Goal: Answer question/provide support: Share knowledge or assist other users

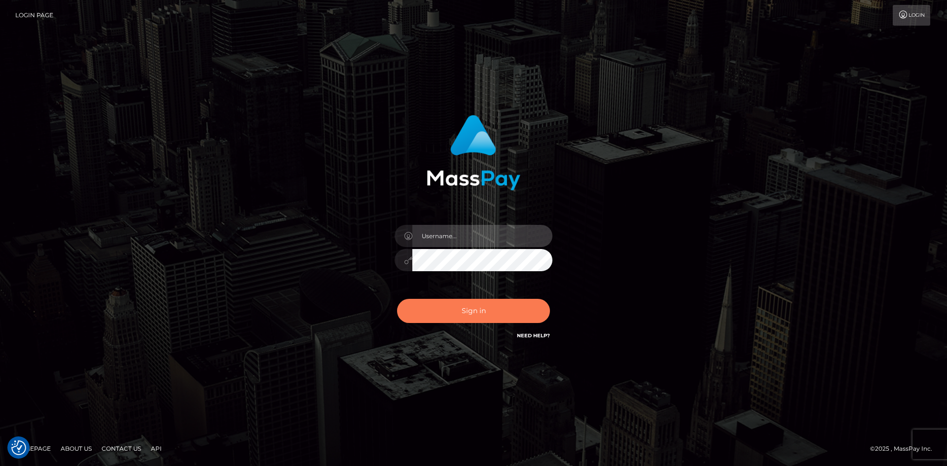
type input "alexstef"
click at [453, 304] on button "Sign in" at bounding box center [473, 311] width 153 height 24
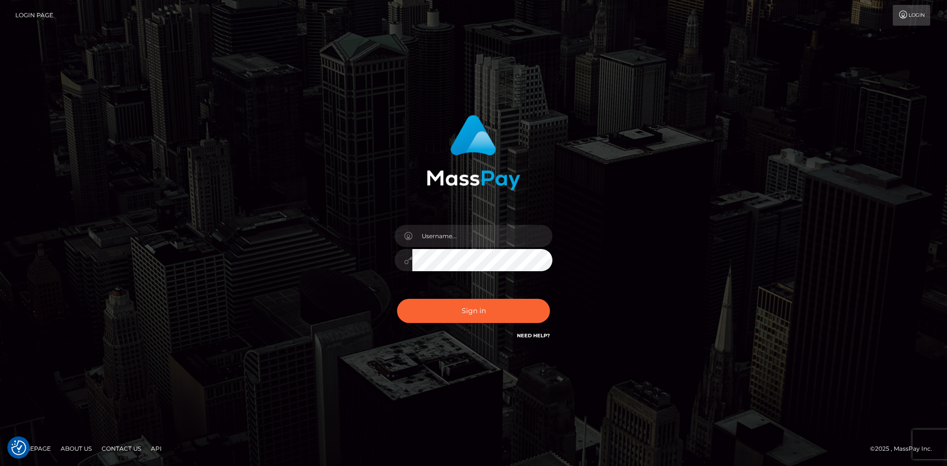
checkbox input "true"
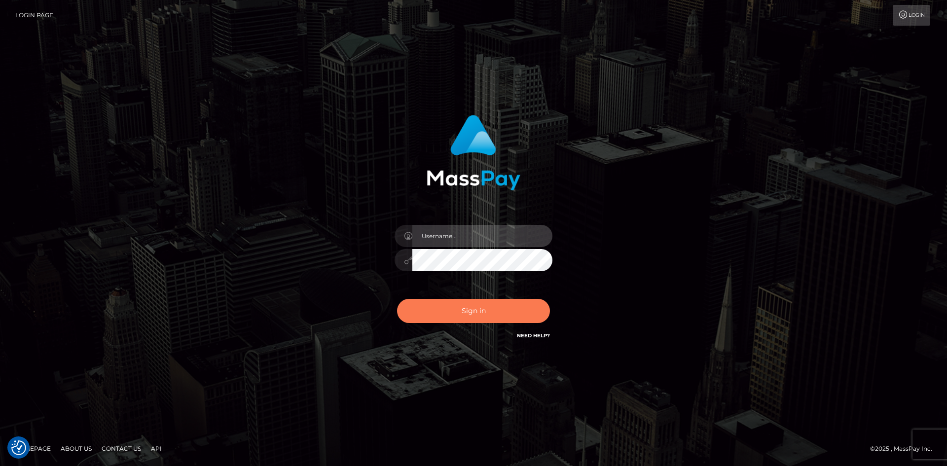
type input "alexstef"
click at [467, 306] on button "Sign in" at bounding box center [473, 311] width 153 height 24
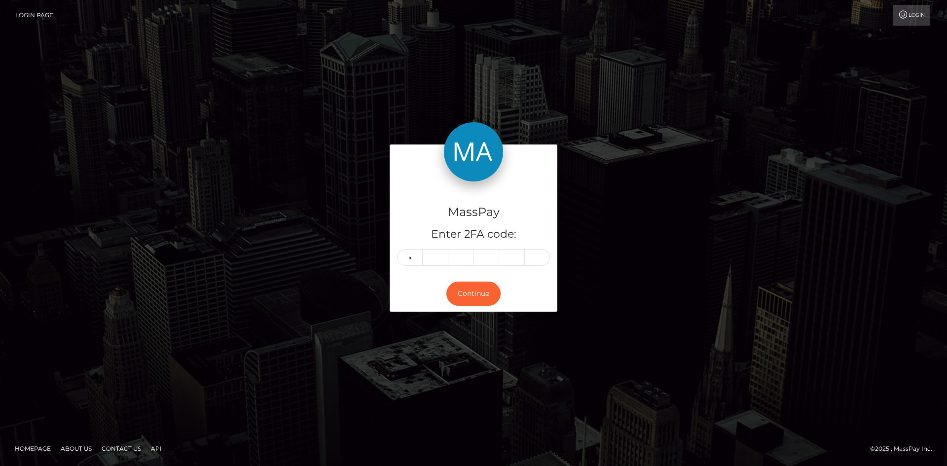
type input "7"
type input "6"
type input "3"
type input "1"
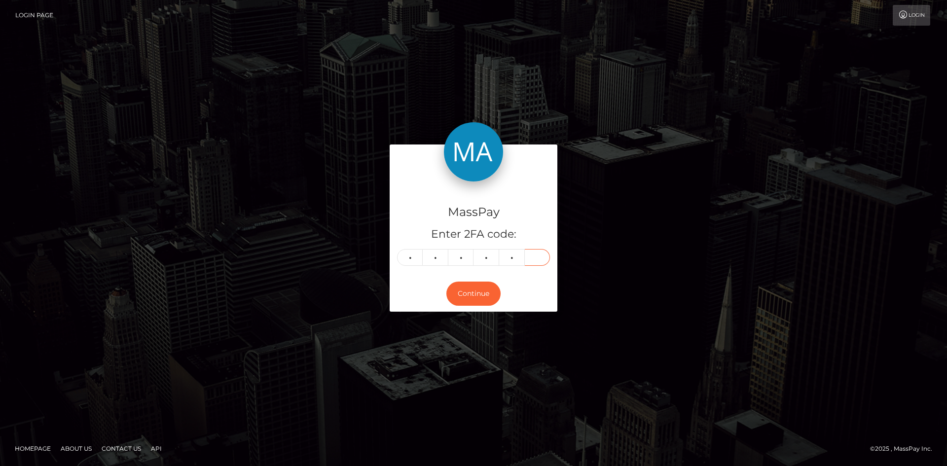
type input "2"
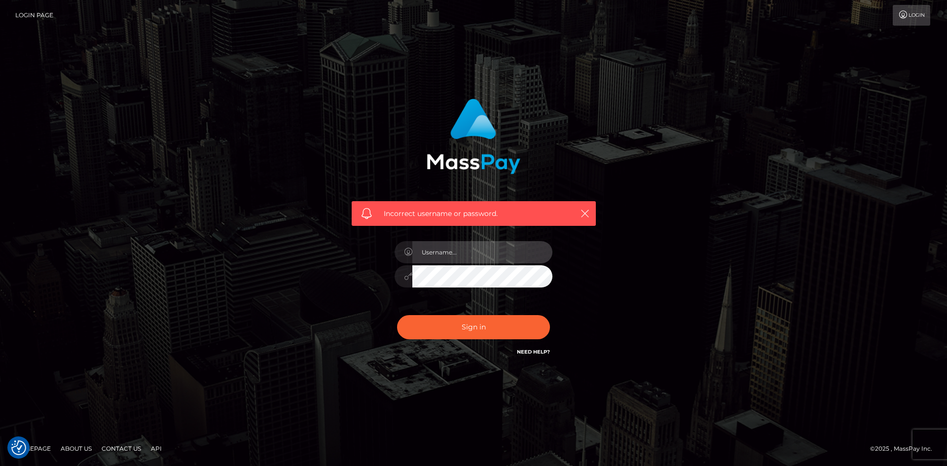
type input "alexstef"
click at [471, 339] on div "Sign in Need Help?" at bounding box center [473, 331] width 173 height 44
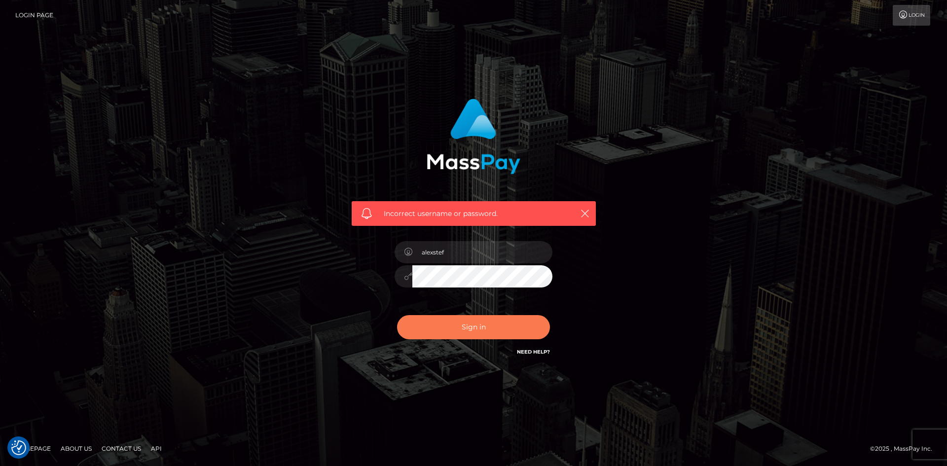
click at [473, 333] on button "Sign in" at bounding box center [473, 327] width 153 height 24
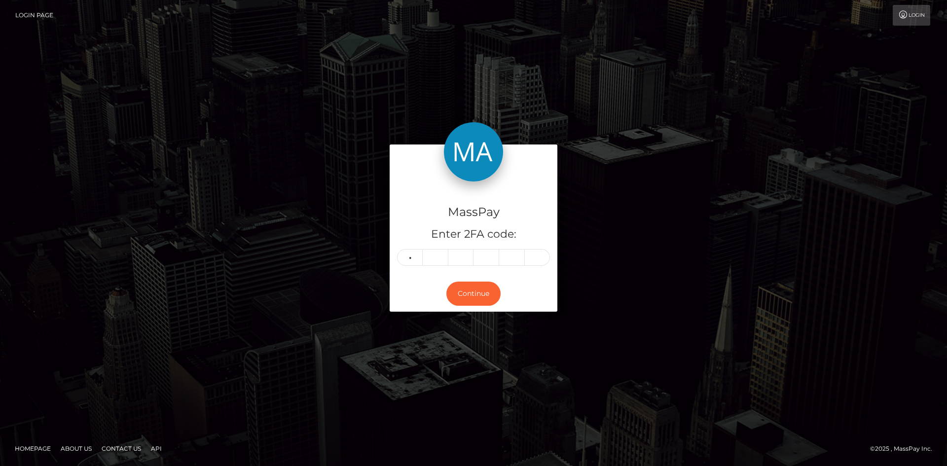
type input "5"
type input "3"
type input "8"
type input "1"
type input "4"
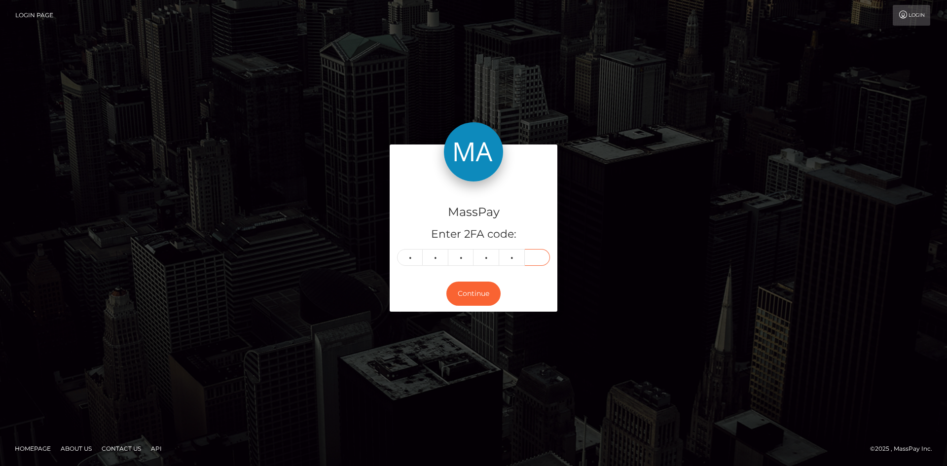
type input "8"
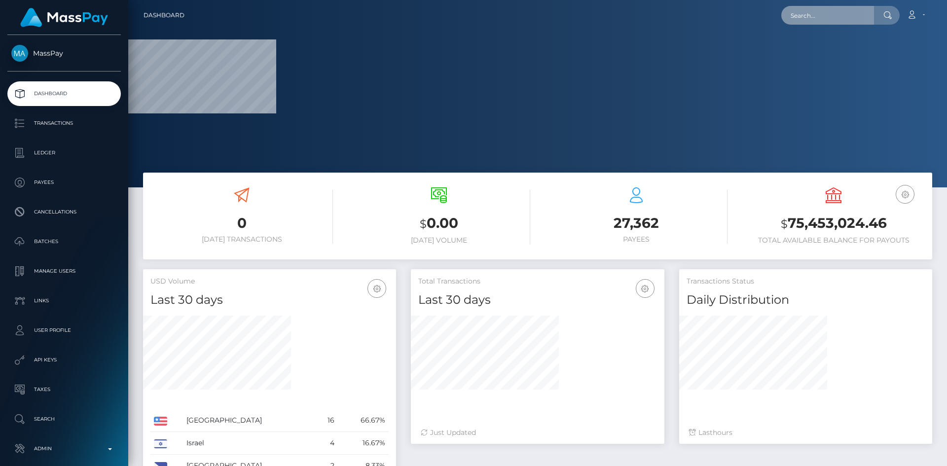
click at [795, 14] on input "text" at bounding box center [827, 15] width 93 height 19
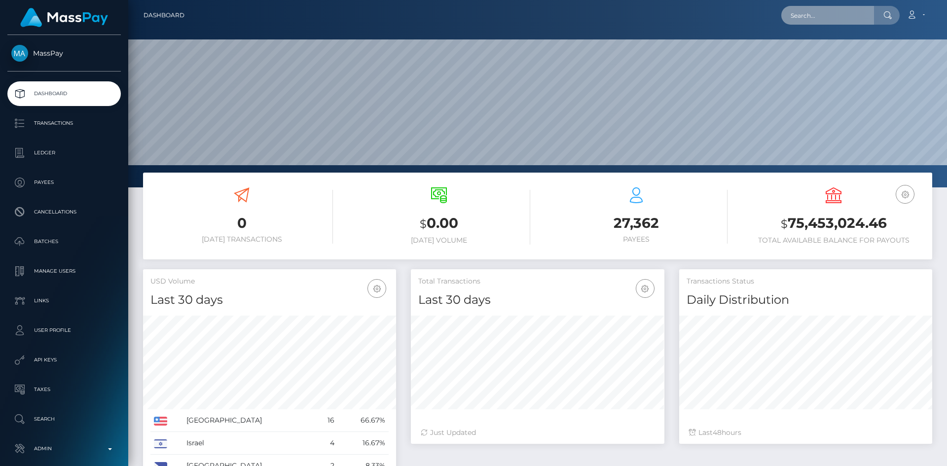
scroll to position [175, 254]
paste input "alexgoespersonal5@gmail.com"
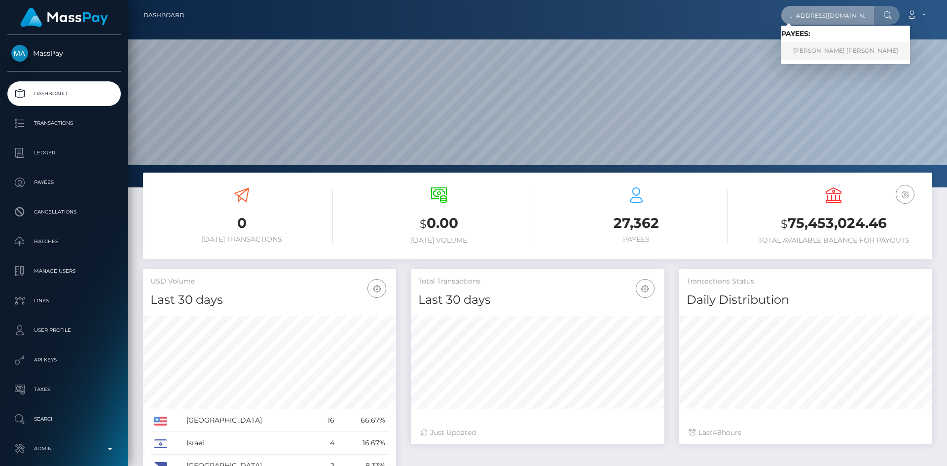
type input "alexgoespersonal5@gmail.com"
click at [842, 53] on link "ALEX BERNAL VILLARRAGA" at bounding box center [845, 51] width 129 height 18
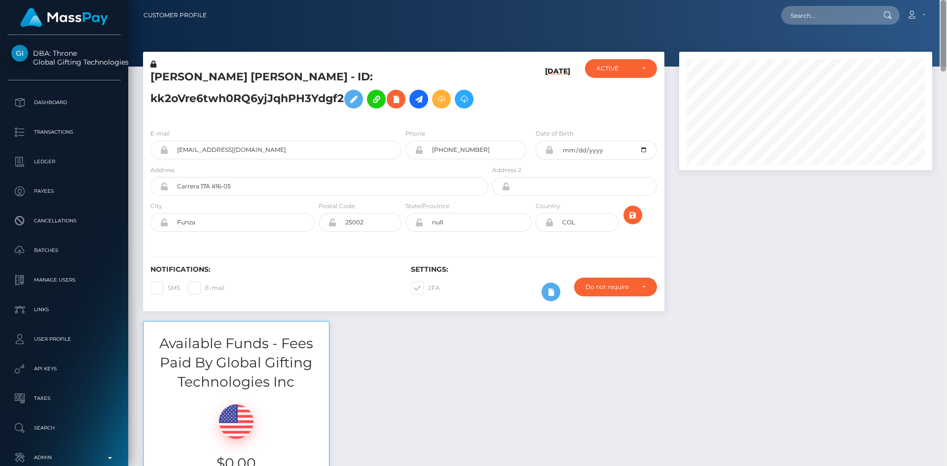
drag, startPoint x: 945, startPoint y: 60, endPoint x: 937, endPoint y: 45, distance: 16.8
click at [937, 45] on div "Customer Profile Loading... Loading..." at bounding box center [537, 233] width 819 height 466
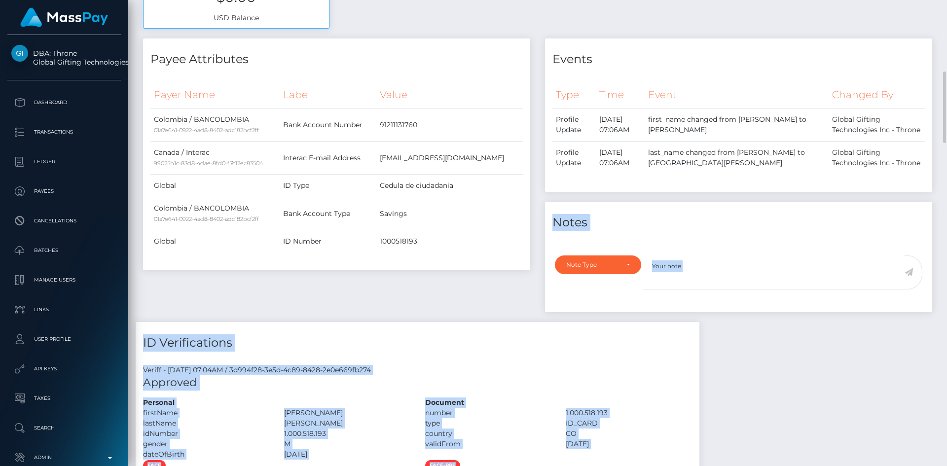
drag, startPoint x: 940, startPoint y: 68, endPoint x: 938, endPoint y: 144, distance: 76.0
click at [938, 144] on div "Customer Profile Loading... Loading..." at bounding box center [537, 233] width 819 height 466
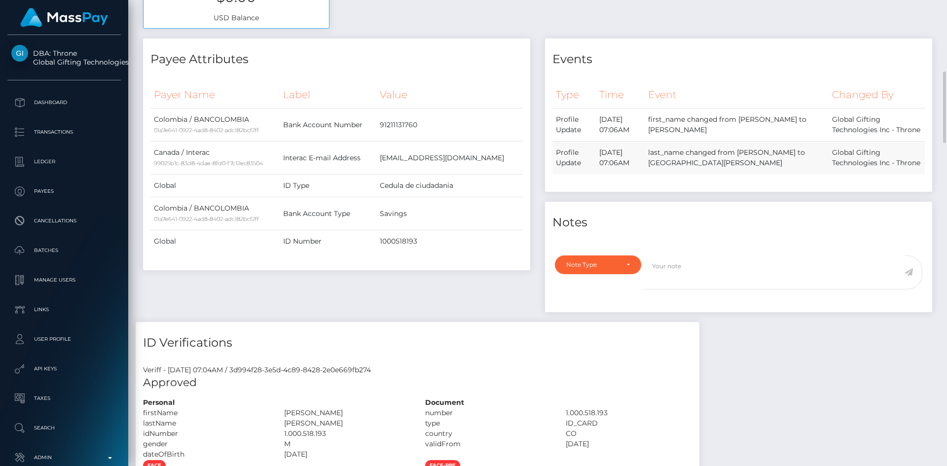
click at [717, 151] on td "last_name changed from Bernal Villarraga to BERNAL VILLARRAGA" at bounding box center [737, 158] width 184 height 33
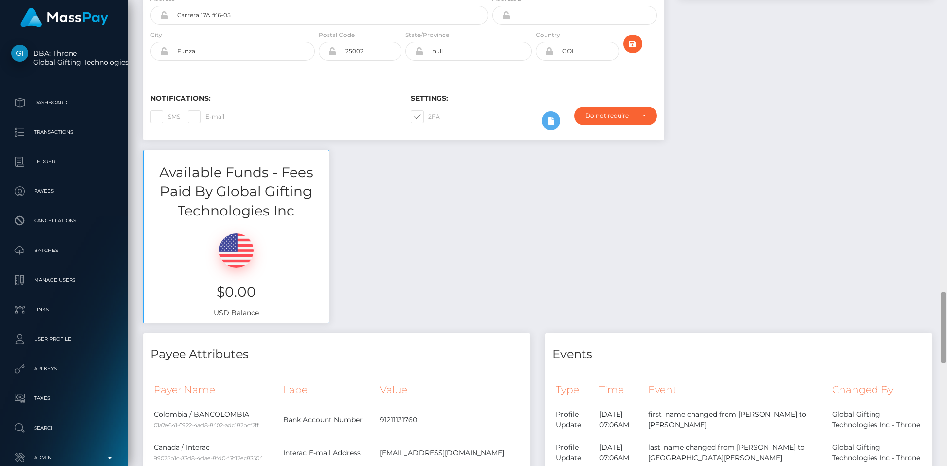
scroll to position [168, 0]
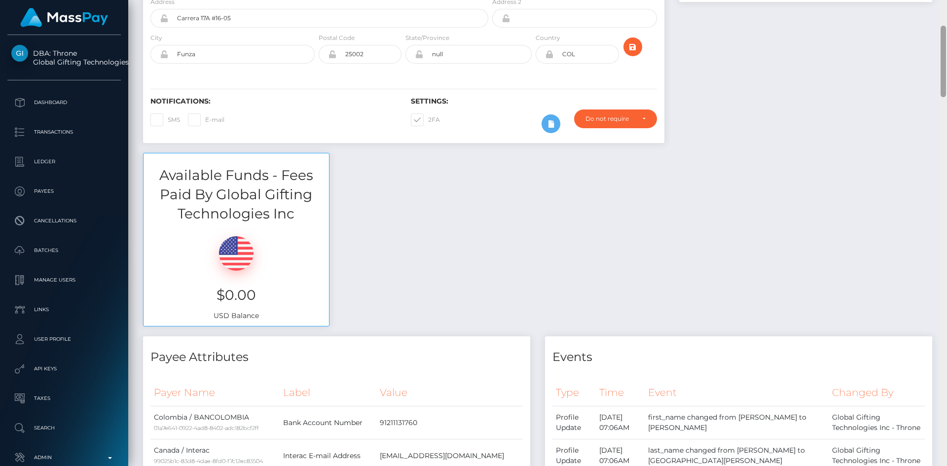
drag, startPoint x: 942, startPoint y: 146, endPoint x: 801, endPoint y: 118, distance: 144.3
click at [941, 85] on div at bounding box center [943, 62] width 5 height 72
click at [428, 121] on span at bounding box center [428, 119] width 0 height 7
click at [428, 120] on input "2FA" at bounding box center [431, 116] width 6 height 6
checkbox input "false"
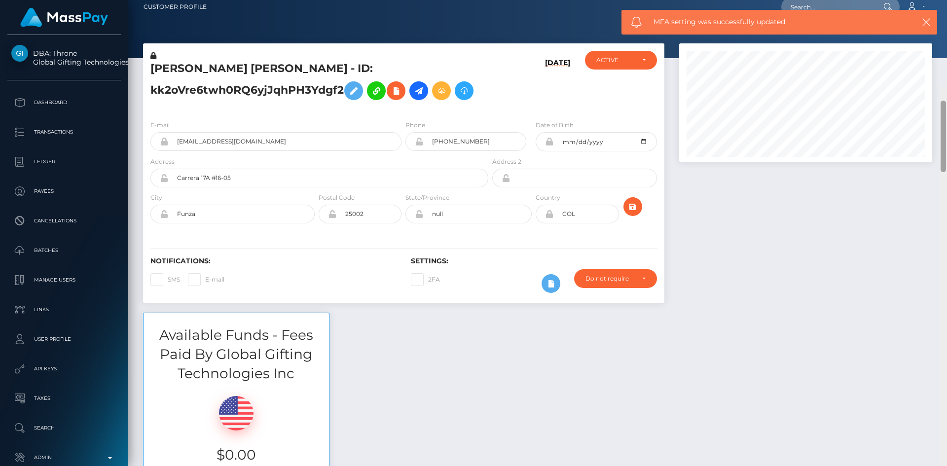
scroll to position [0, 0]
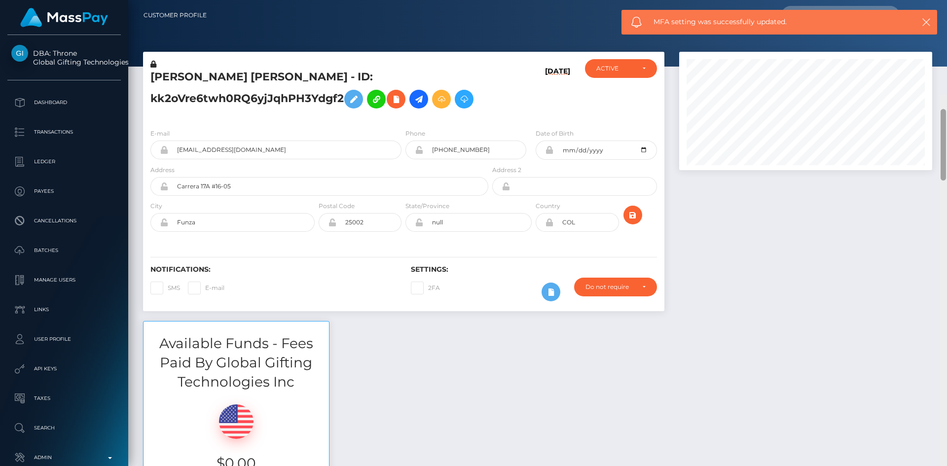
drag, startPoint x: 943, startPoint y: 81, endPoint x: 940, endPoint y: 31, distance: 50.9
click at [940, 95] on div at bounding box center [943, 328] width 7 height 466
click at [609, 64] on div "ACTIVE" at bounding box center [621, 68] width 72 height 19
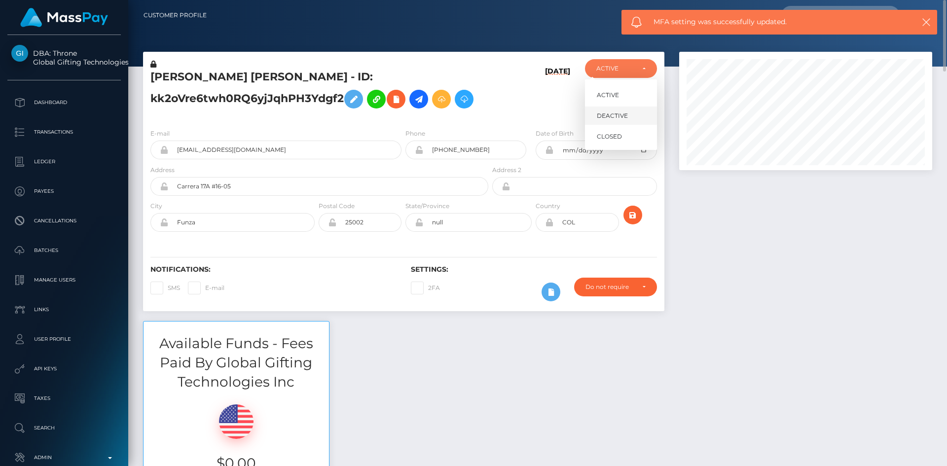
click at [606, 117] on span "DEACTIVE" at bounding box center [612, 116] width 31 height 9
select select "DEACTIVE"
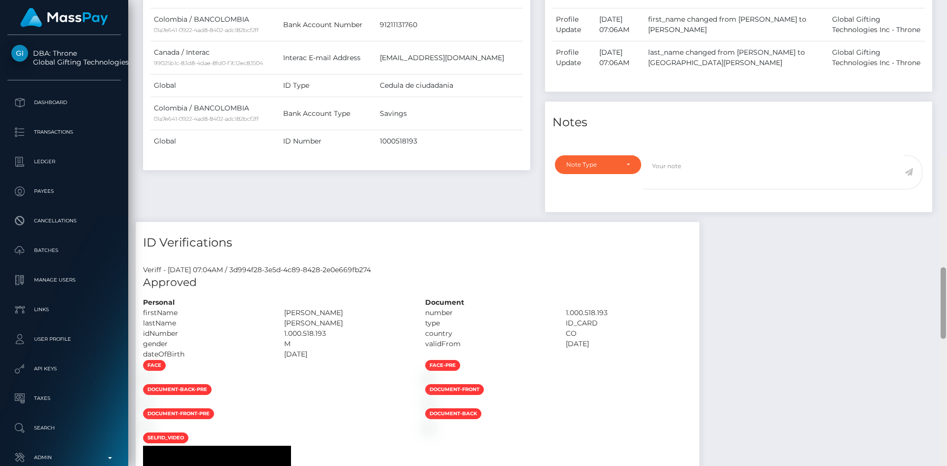
scroll to position [512, 0]
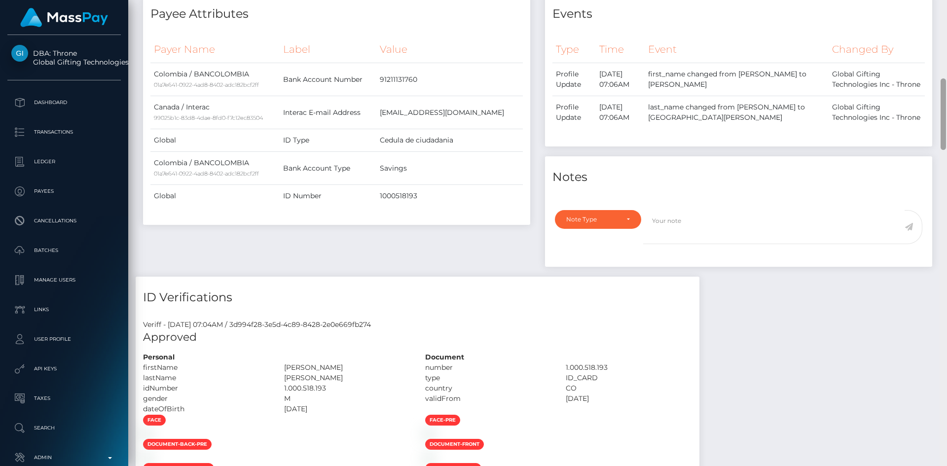
drag, startPoint x: 942, startPoint y: 38, endPoint x: 947, endPoint y: 117, distance: 79.1
click at [947, 117] on div at bounding box center [943, 233] width 7 height 466
click at [615, 218] on div "Note Type" at bounding box center [598, 219] width 86 height 19
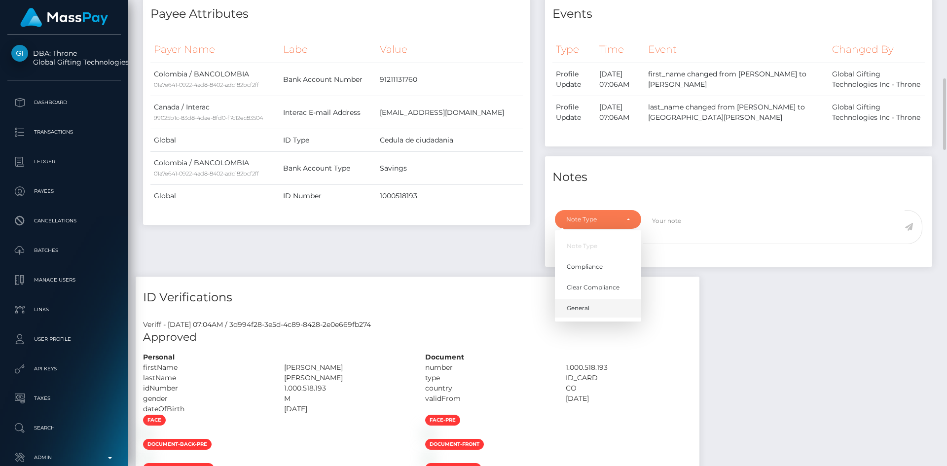
click at [590, 307] on link "General" at bounding box center [598, 308] width 86 height 18
select select "GENERAL"
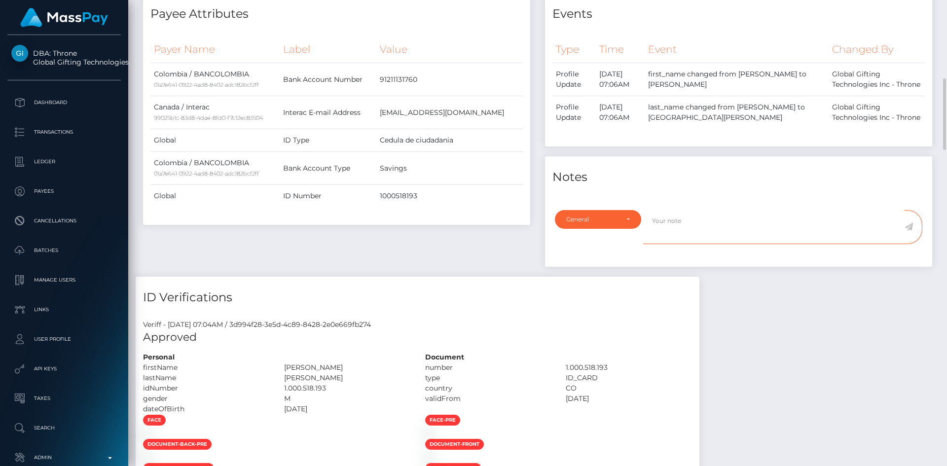
click at [708, 221] on textarea at bounding box center [773, 227] width 261 height 34
paste textarea "Ticket #126481"
type textarea "Deactivated until the Payee confirm that they have changed their email password…"
click at [909, 228] on icon at bounding box center [909, 227] width 8 height 8
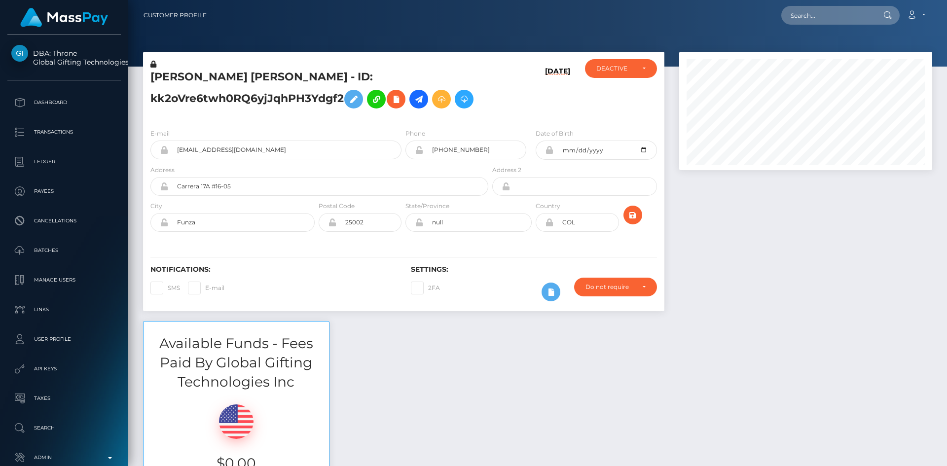
scroll to position [118, 254]
